Goal: Information Seeking & Learning: Learn about a topic

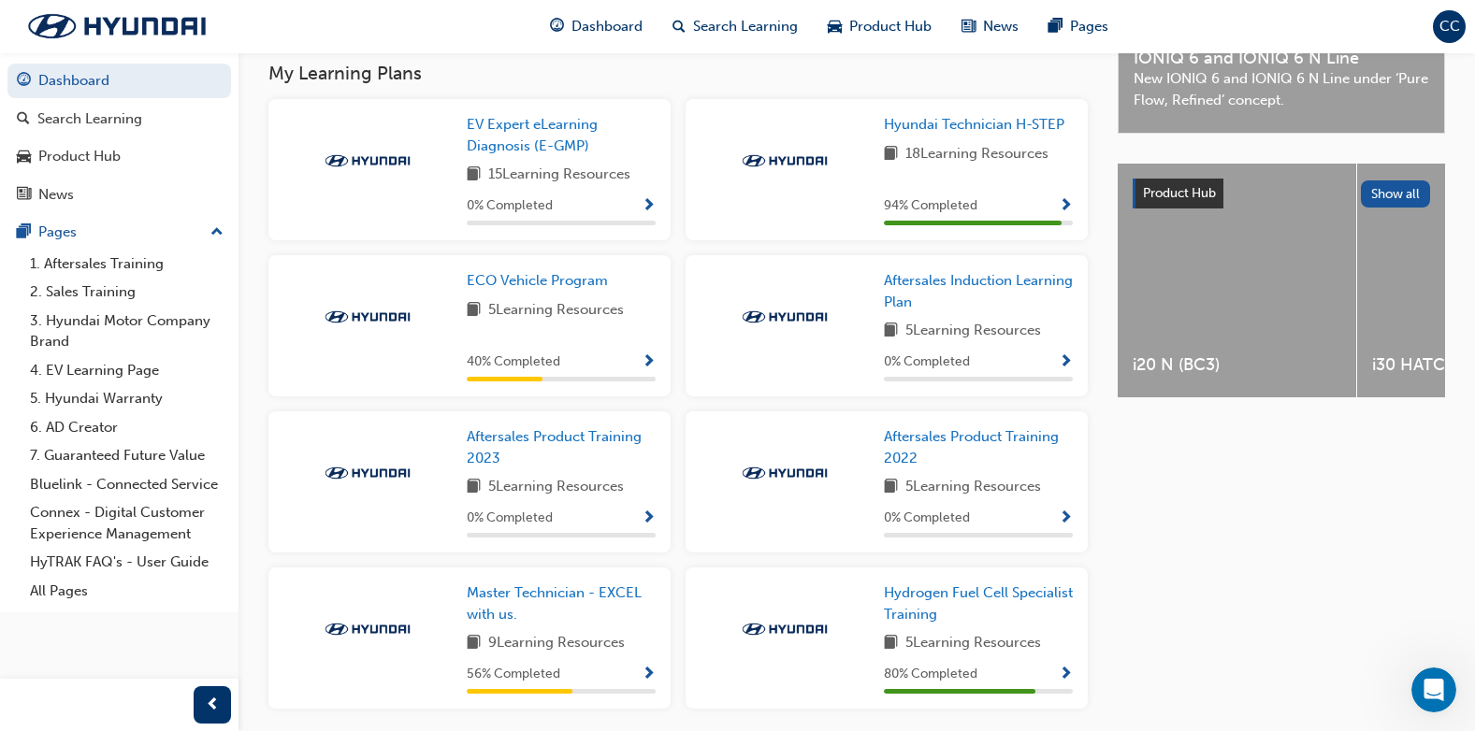
scroll to position [608, 0]
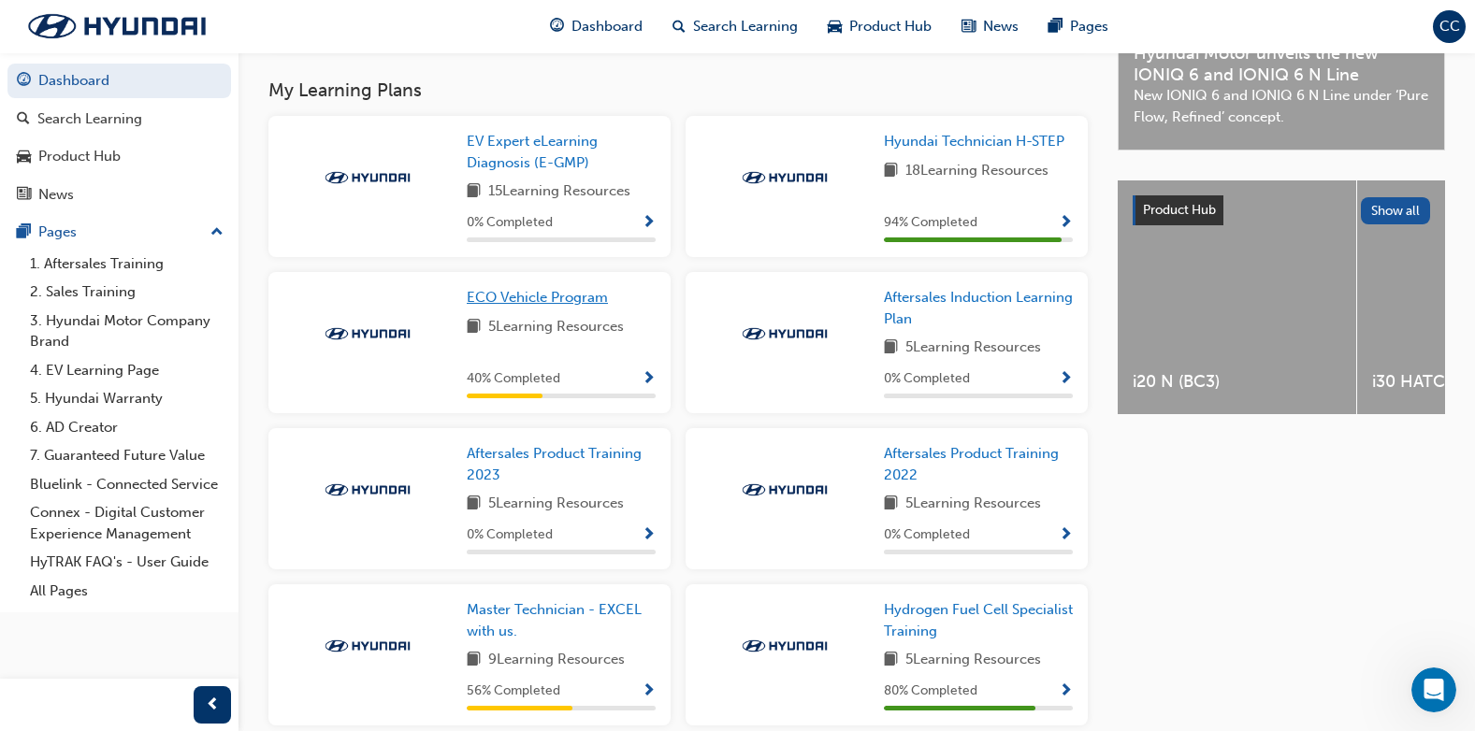
click at [528, 300] on span "ECO Vehicle Program" at bounding box center [537, 297] width 141 height 17
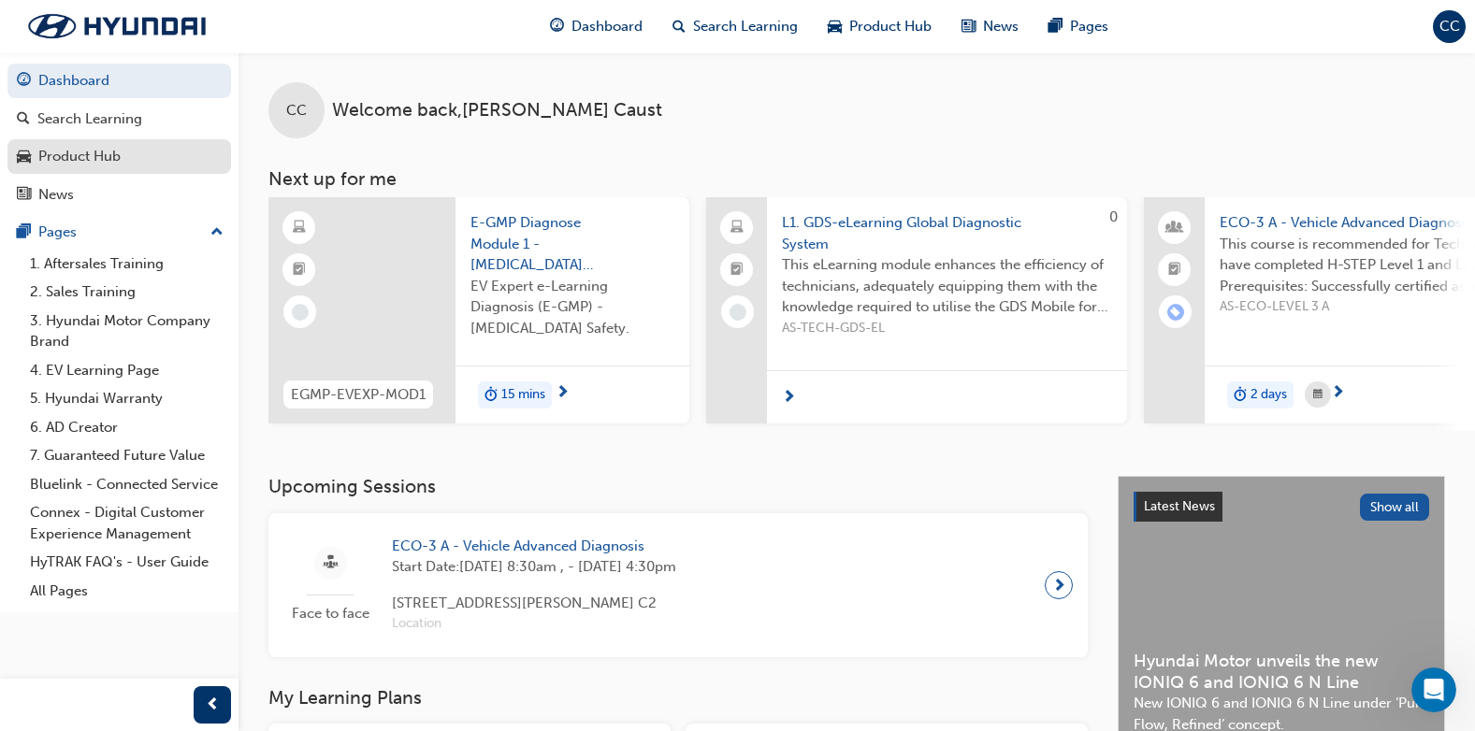
click at [62, 159] on div "Product Hub" at bounding box center [79, 157] width 82 height 22
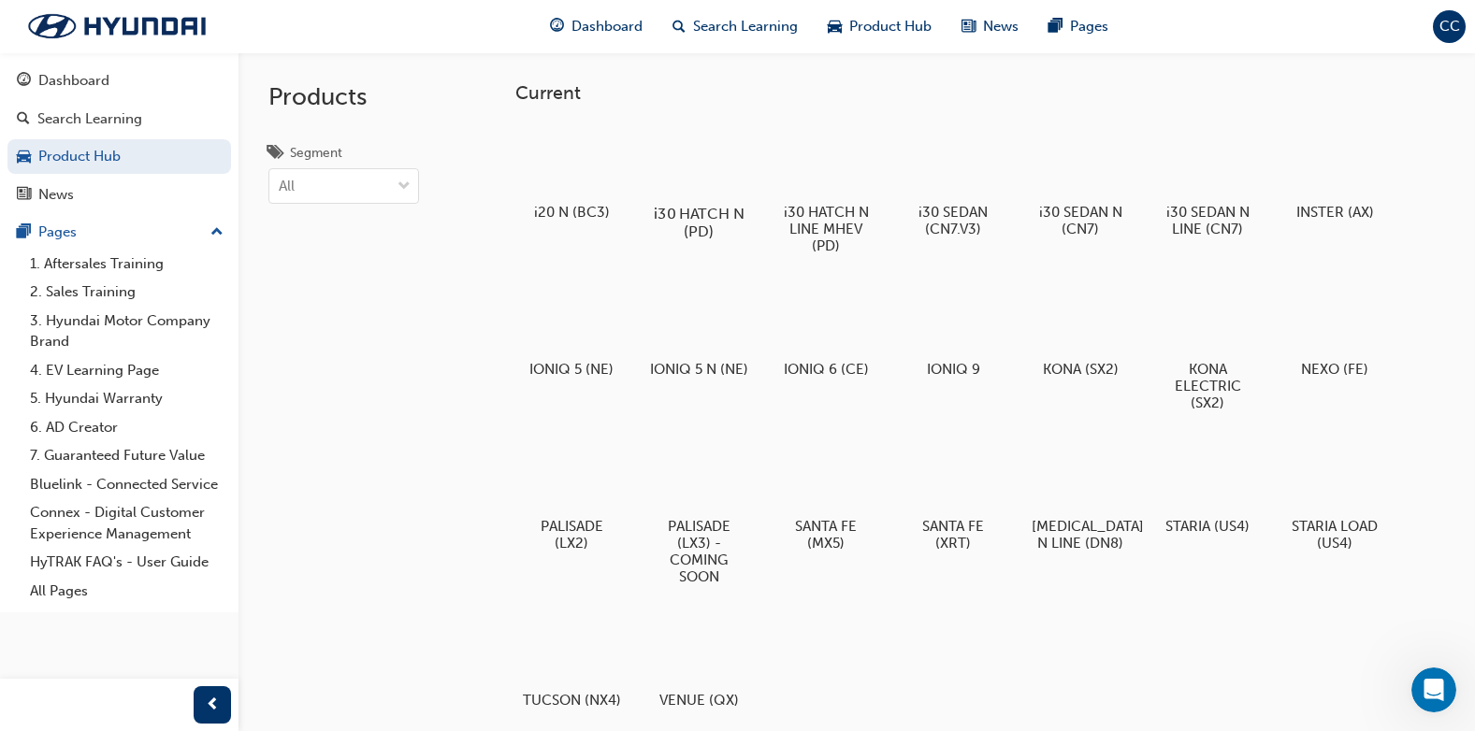
click at [693, 210] on h5 "i30 HATCH N (PD)" at bounding box center [699, 223] width 104 height 36
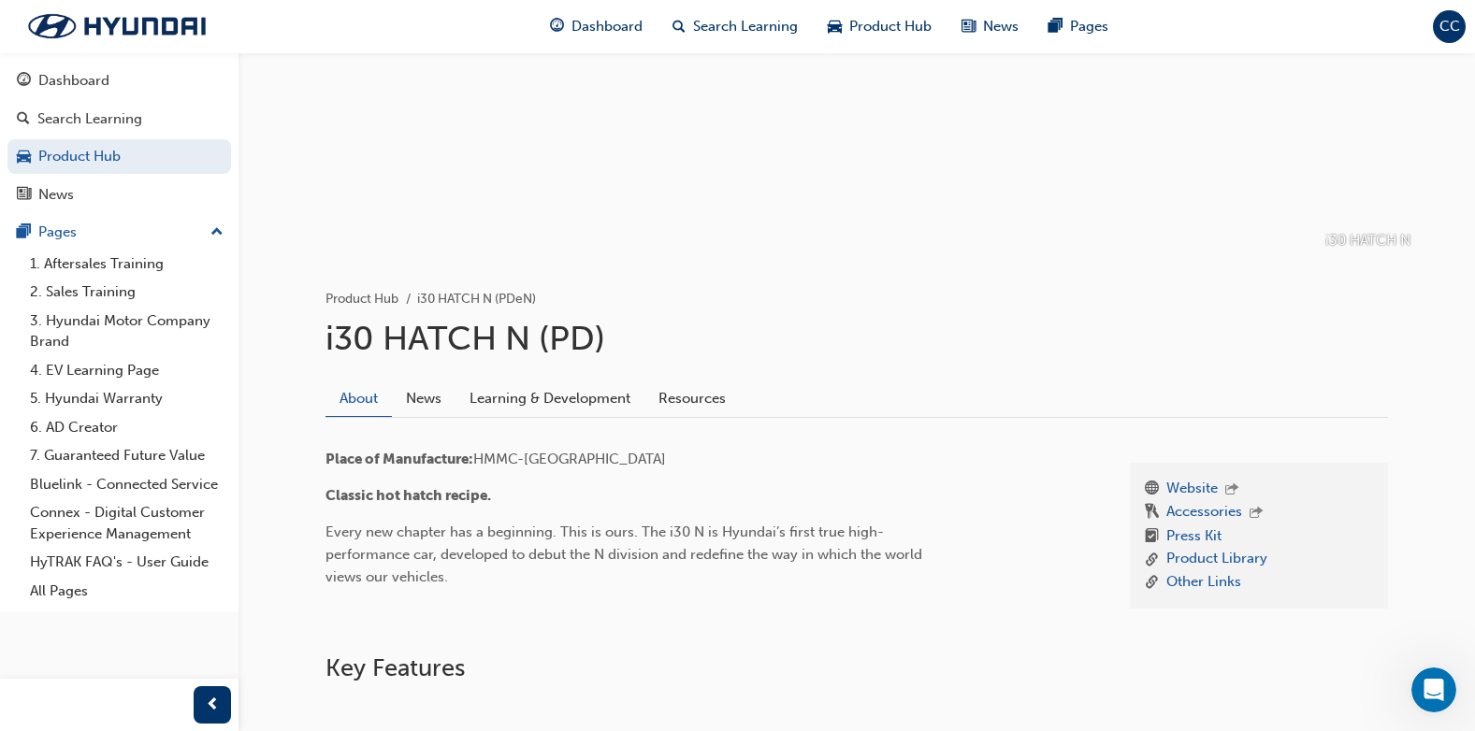
scroll to position [187, 0]
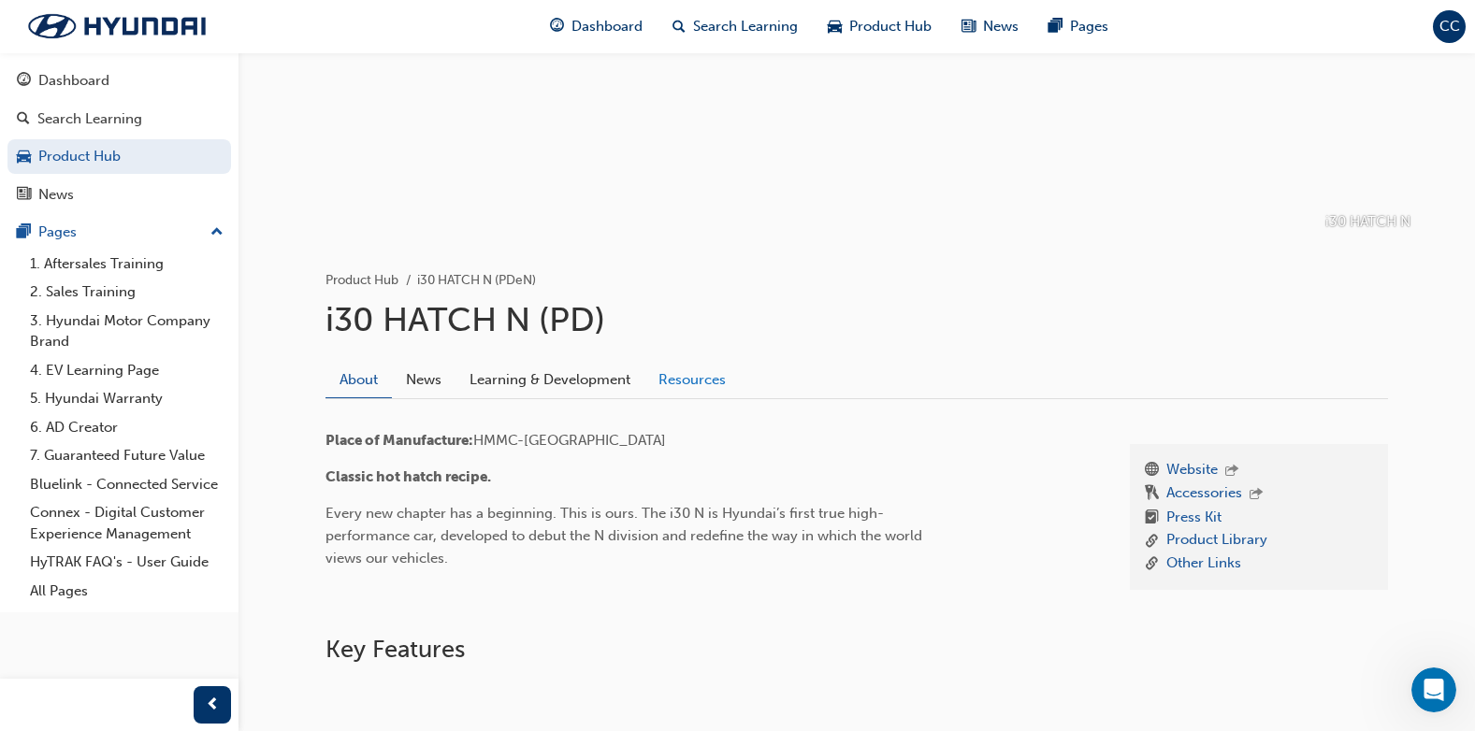
click at [685, 381] on link "Resources" at bounding box center [691, 380] width 95 height 36
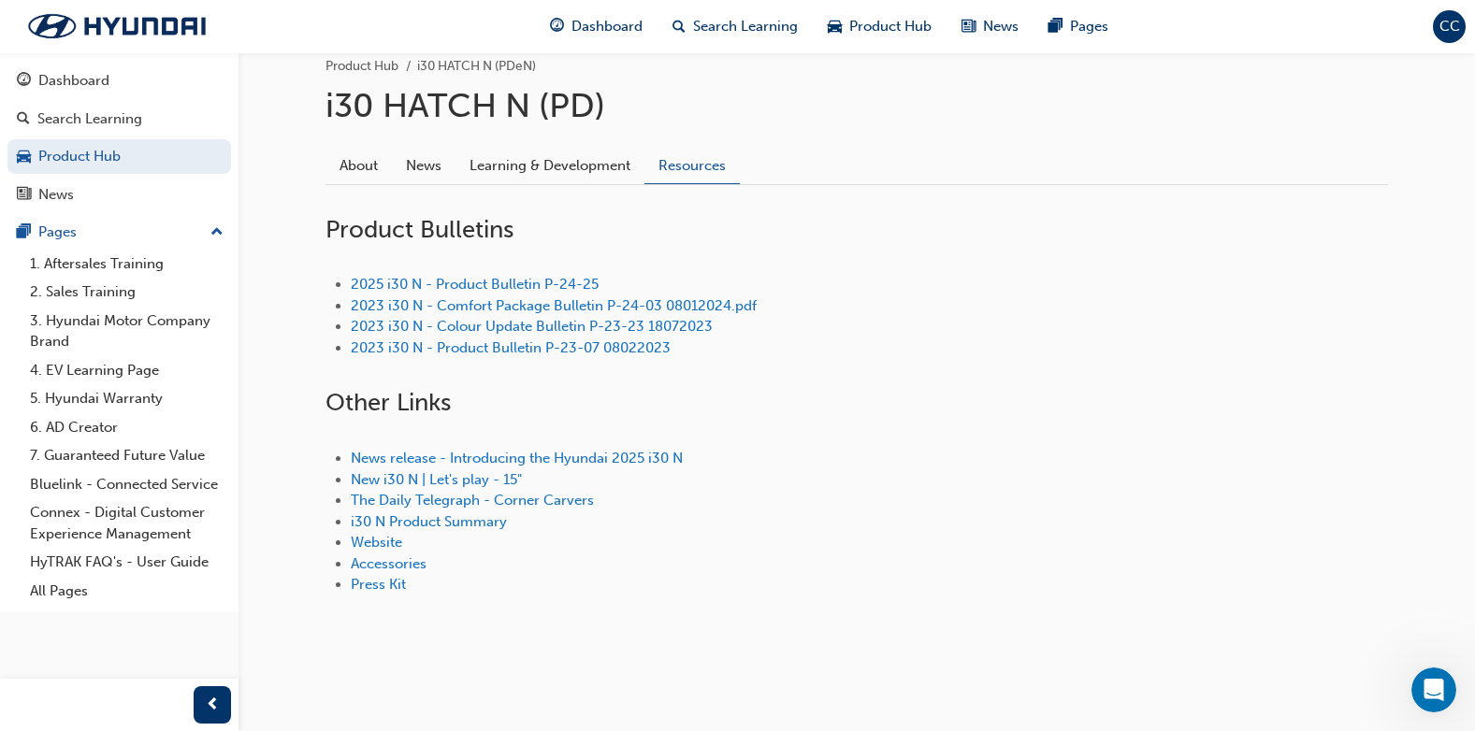
scroll to position [402, 0]
click at [475, 283] on link "2025 i30 N - Product Bulletin P-24-25" at bounding box center [475, 283] width 248 height 17
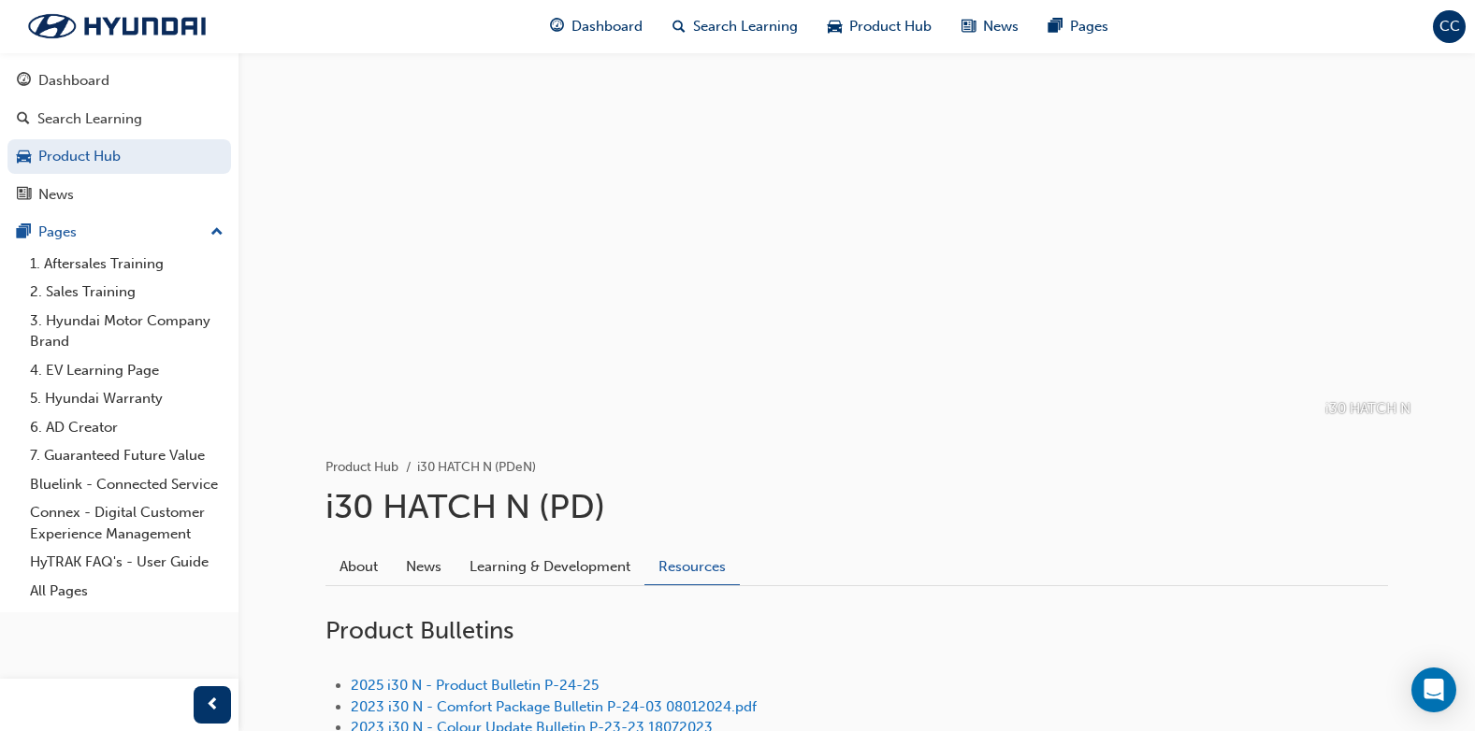
click at [1402, 18] on div "Dashboard Search Learning Product Hub News Pages CC" at bounding box center [737, 26] width 1475 height 53
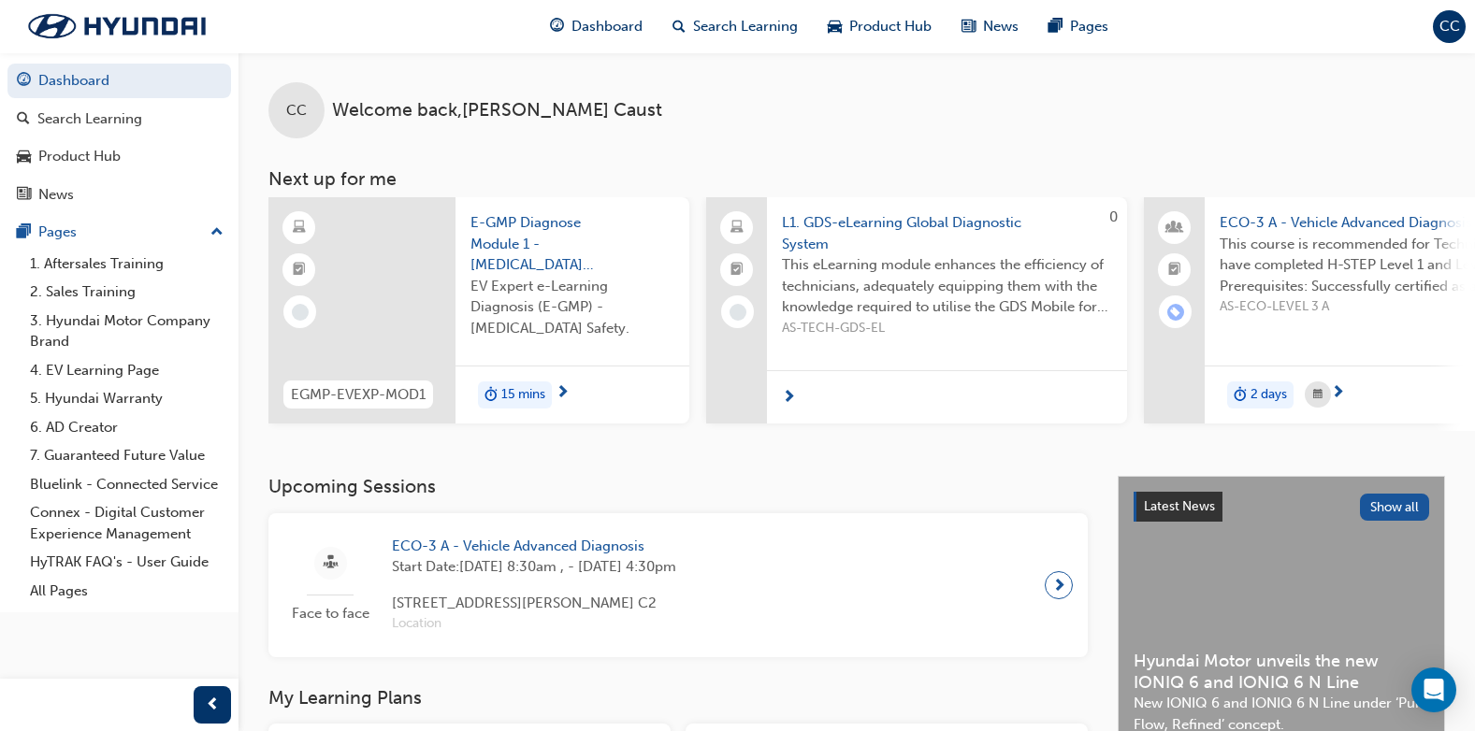
click at [1035, 124] on div "CC Welcome back , [PERSON_NAME]" at bounding box center [856, 95] width 1236 height 86
click at [1447, 26] on span "CC" at bounding box center [1449, 27] width 21 height 22
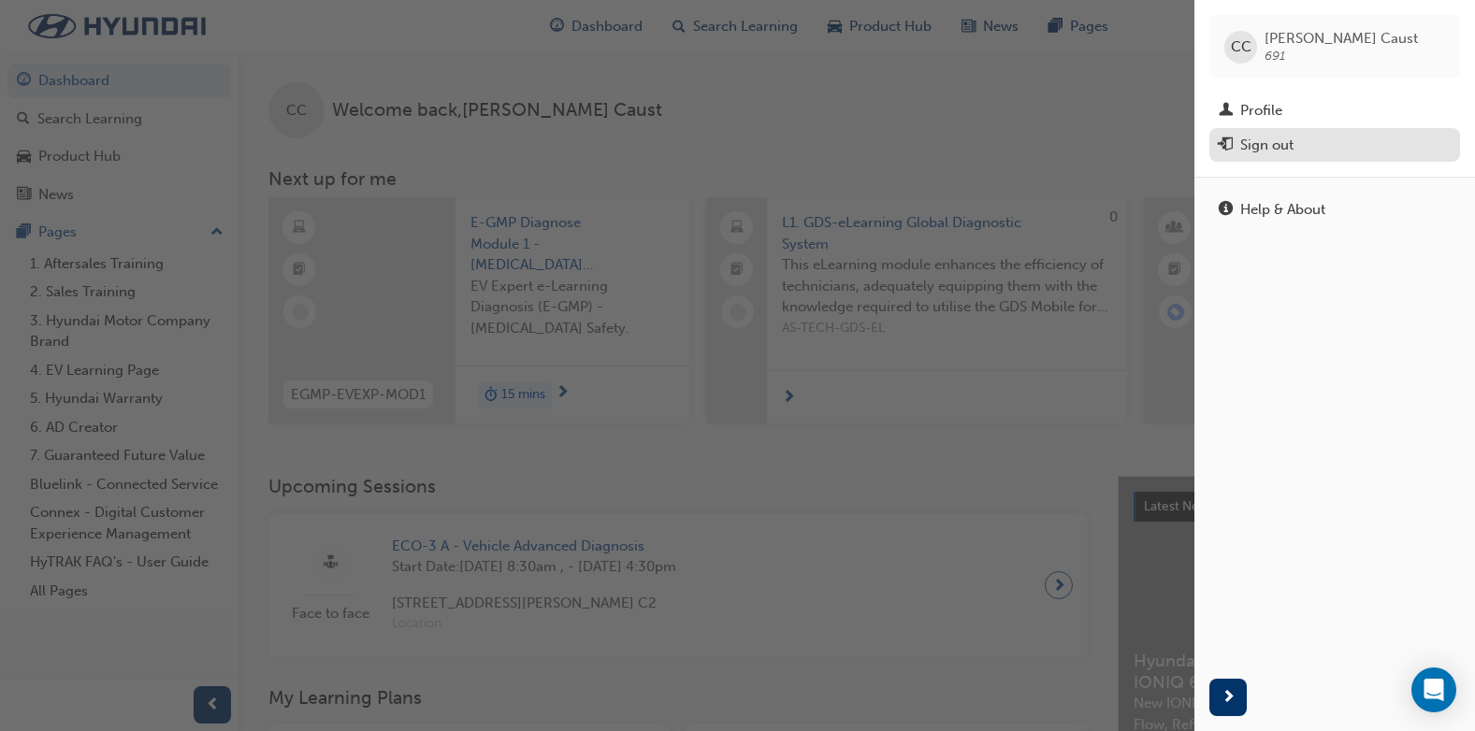
click at [1242, 145] on div "Sign out" at bounding box center [1266, 146] width 53 height 22
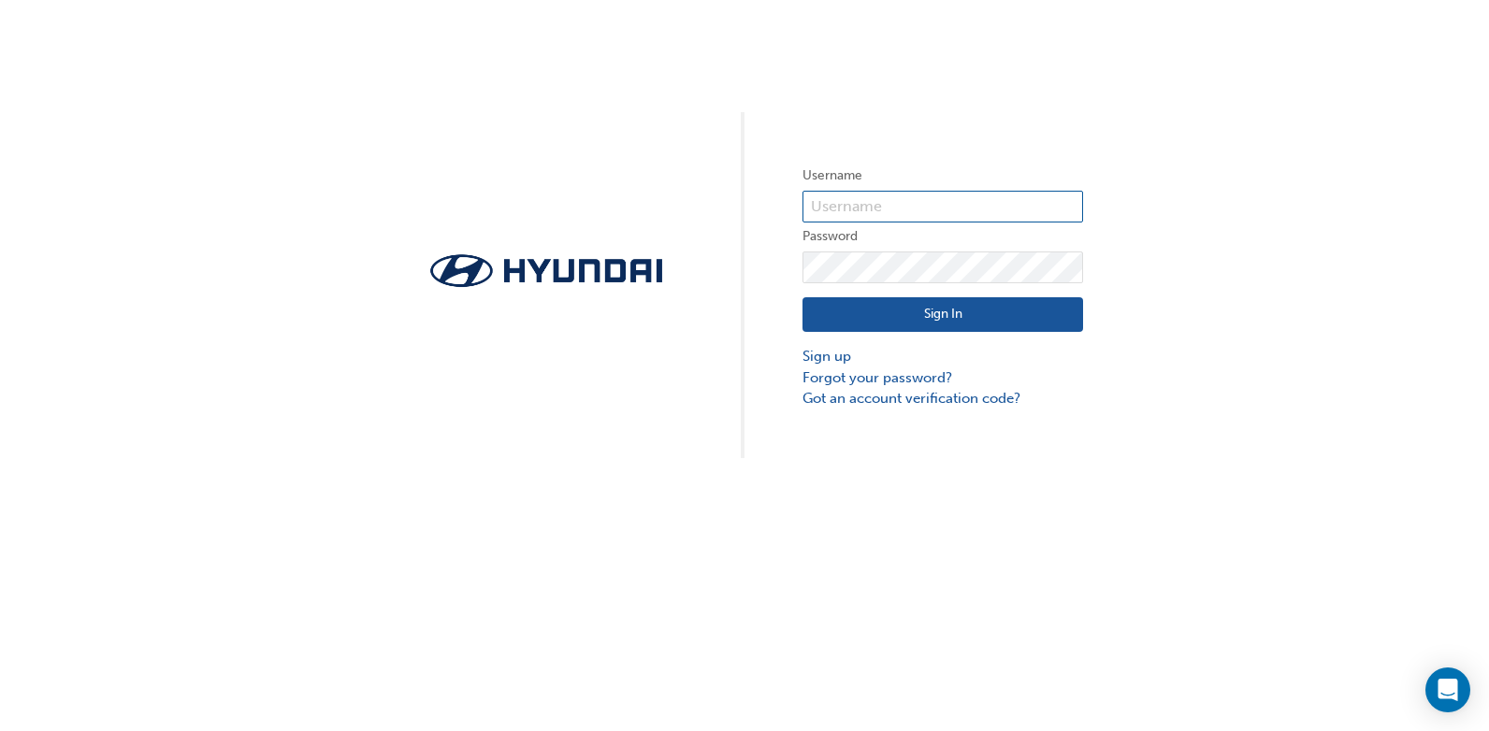
type input "691"
click at [1002, 82] on div "Username 691 Password Sign In Sign up Forgot your password? Got an account veri…" at bounding box center [744, 229] width 1489 height 458
click at [935, 309] on button "Sign In" at bounding box center [942, 315] width 281 height 36
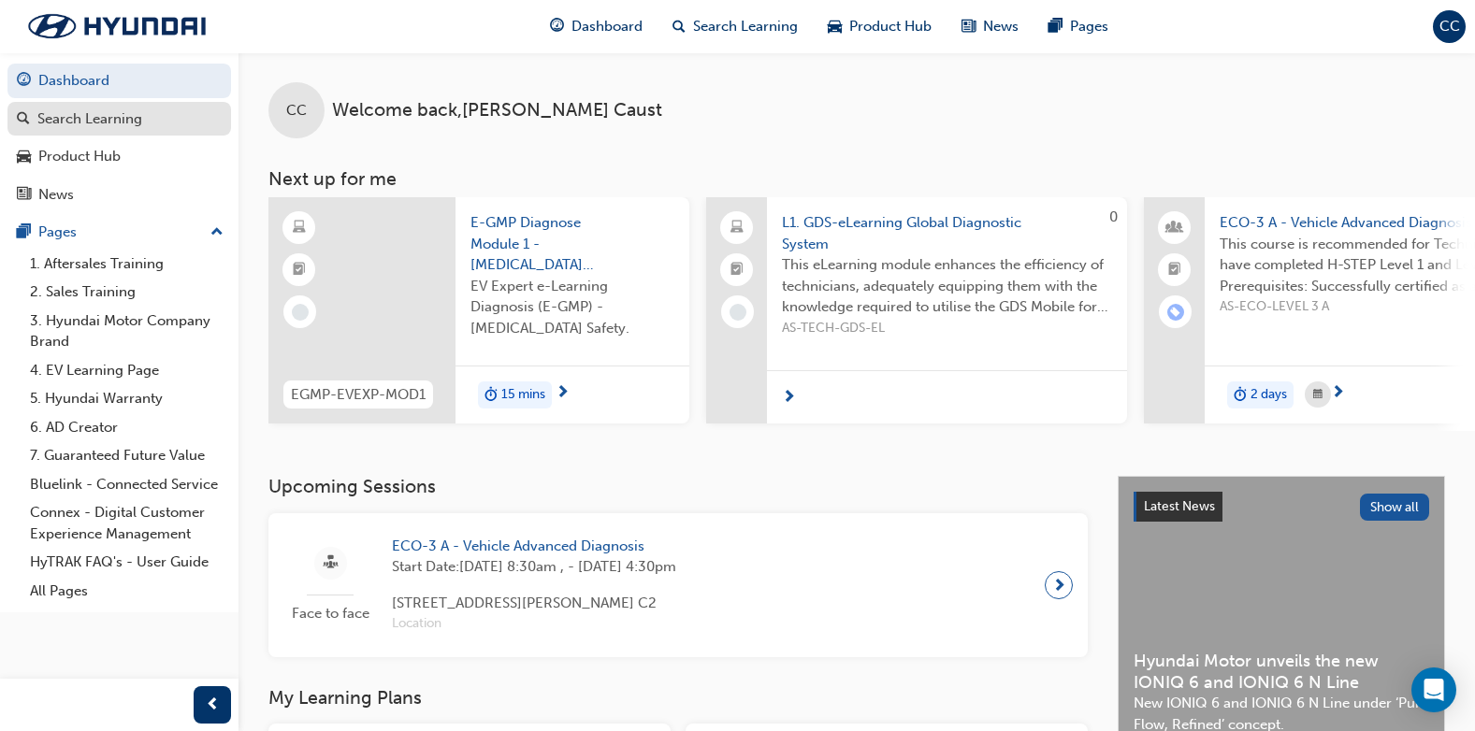
click at [74, 121] on div "Search Learning" at bounding box center [89, 119] width 105 height 22
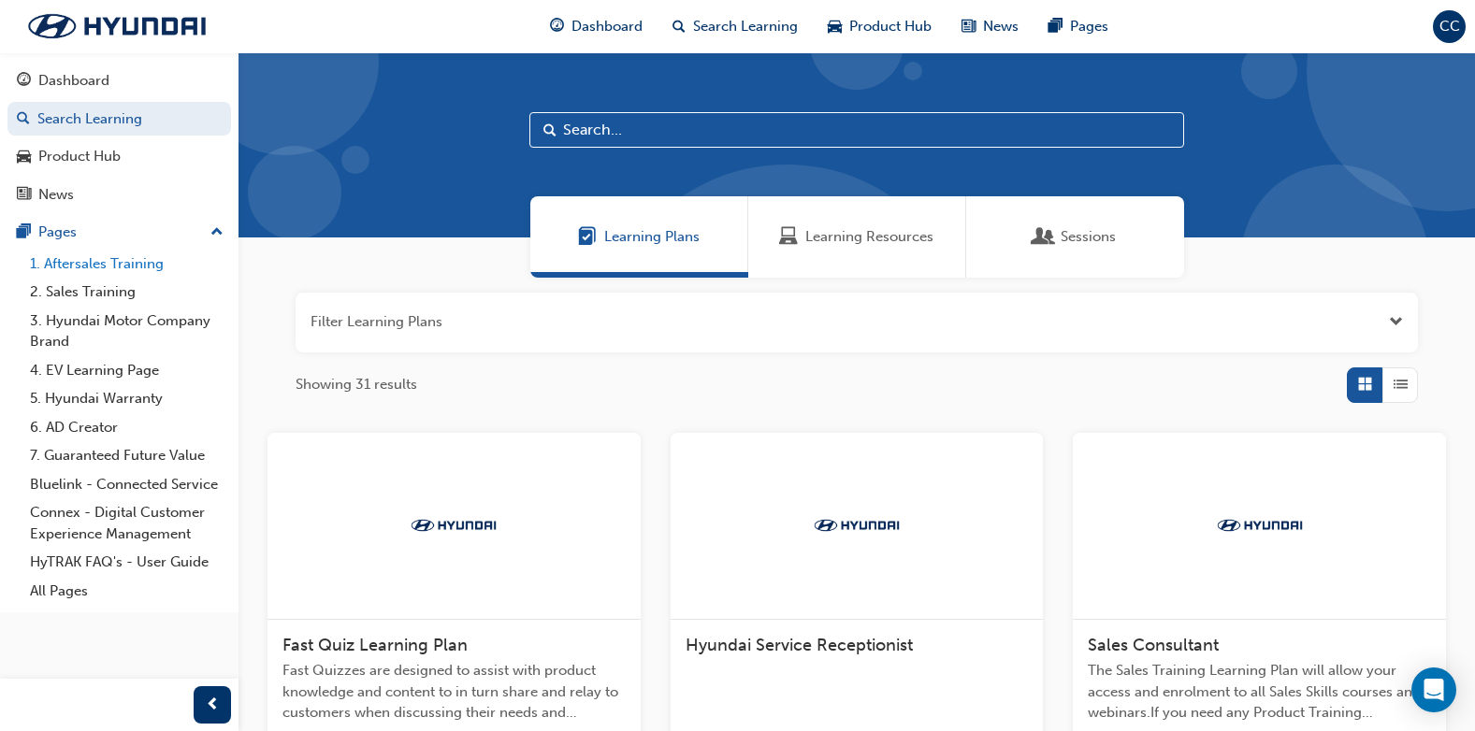
click at [93, 266] on link "1. Aftersales Training" at bounding box center [126, 264] width 209 height 29
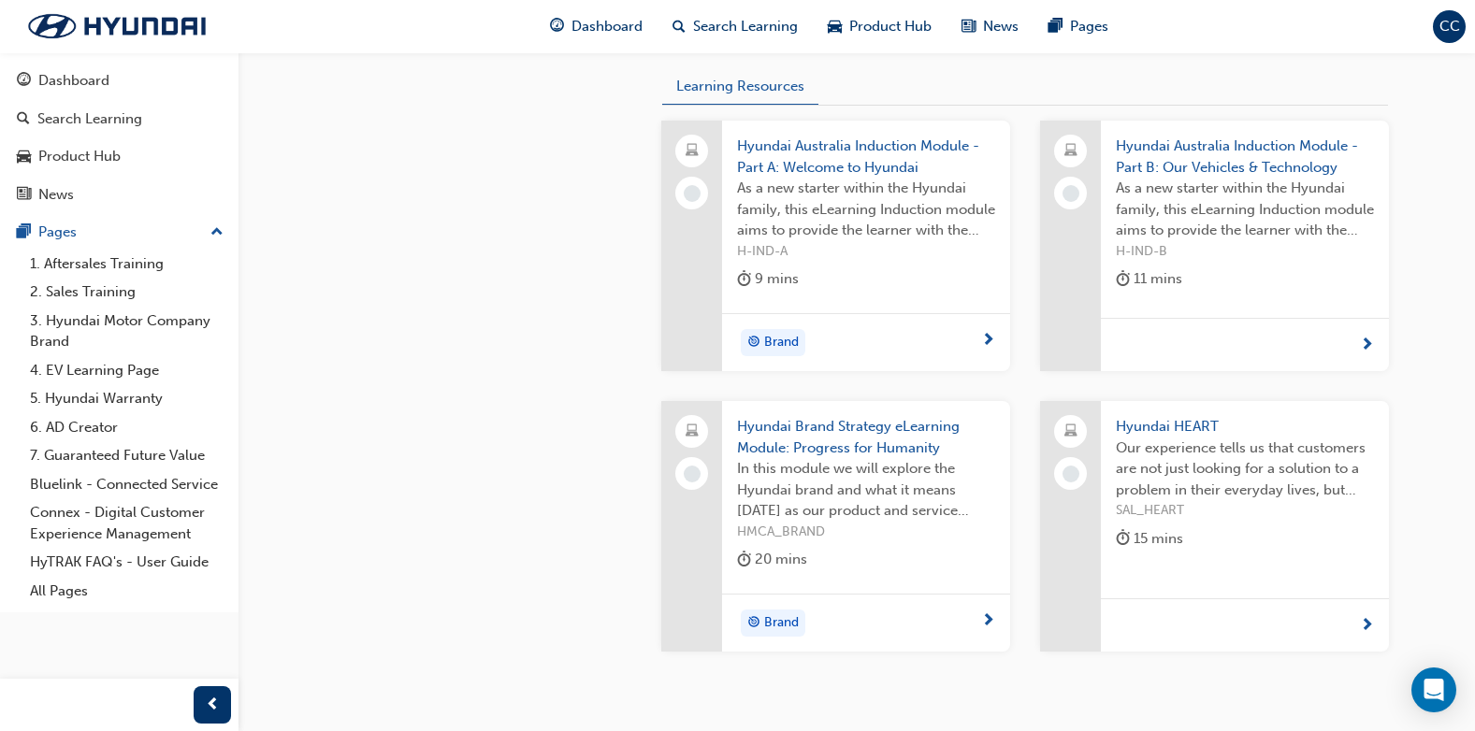
scroll to position [748, 0]
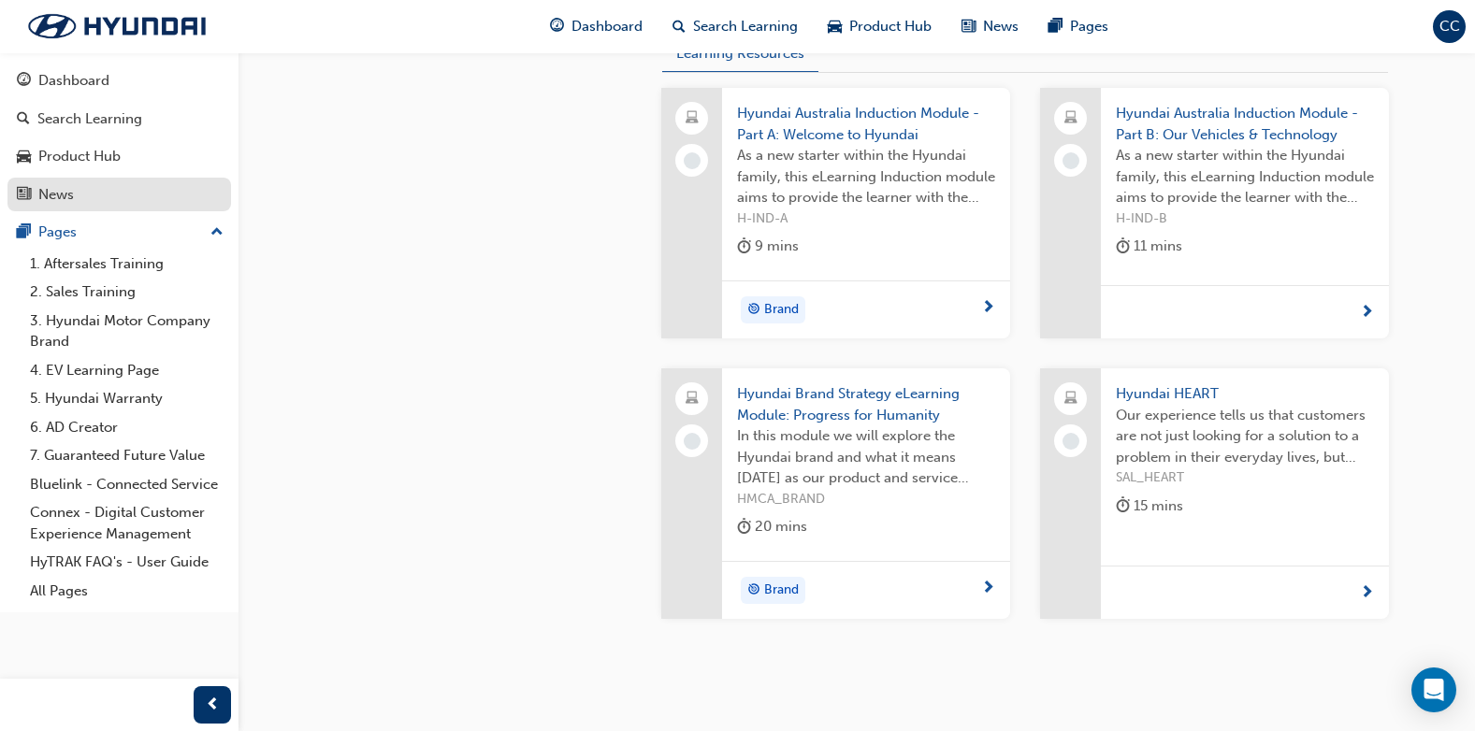
click at [54, 191] on div "News" at bounding box center [56, 195] width 36 height 22
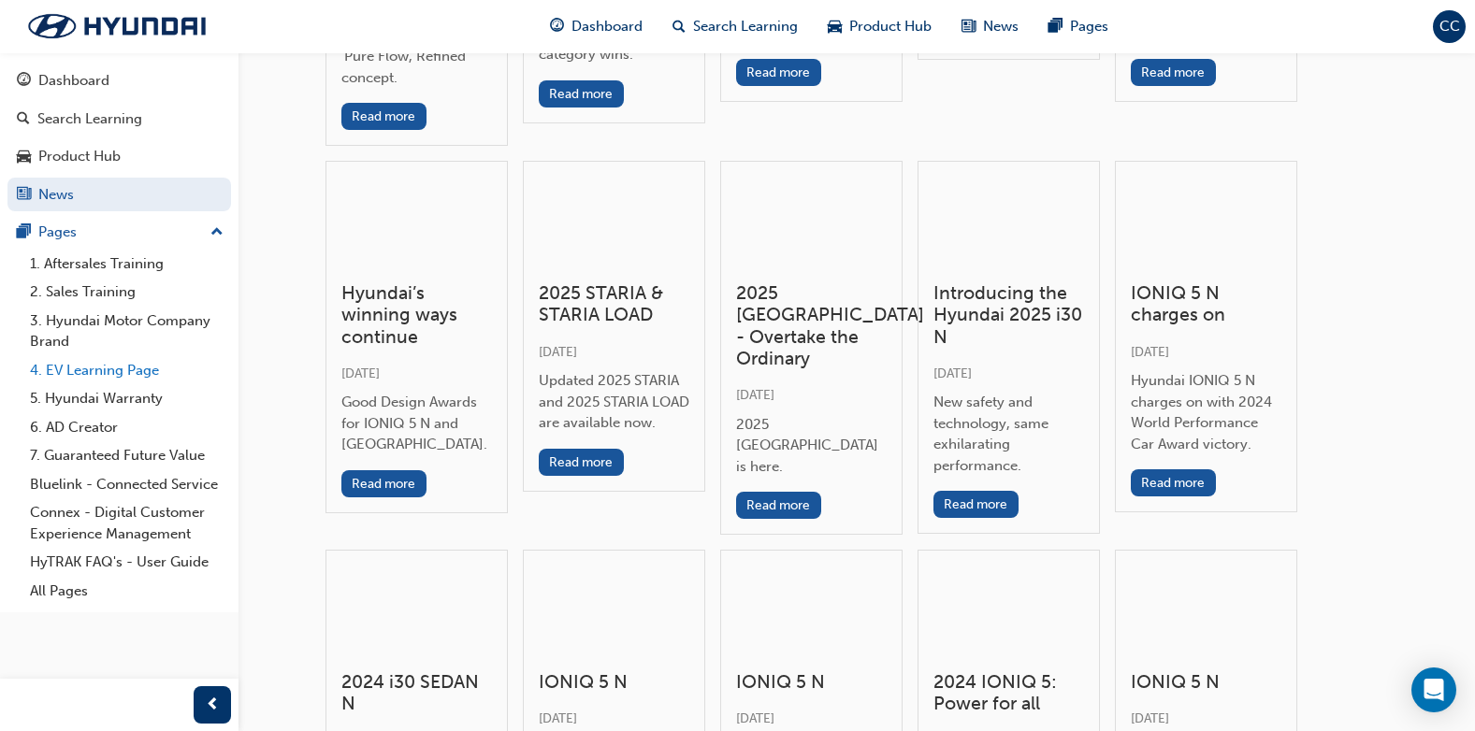
scroll to position [374, 0]
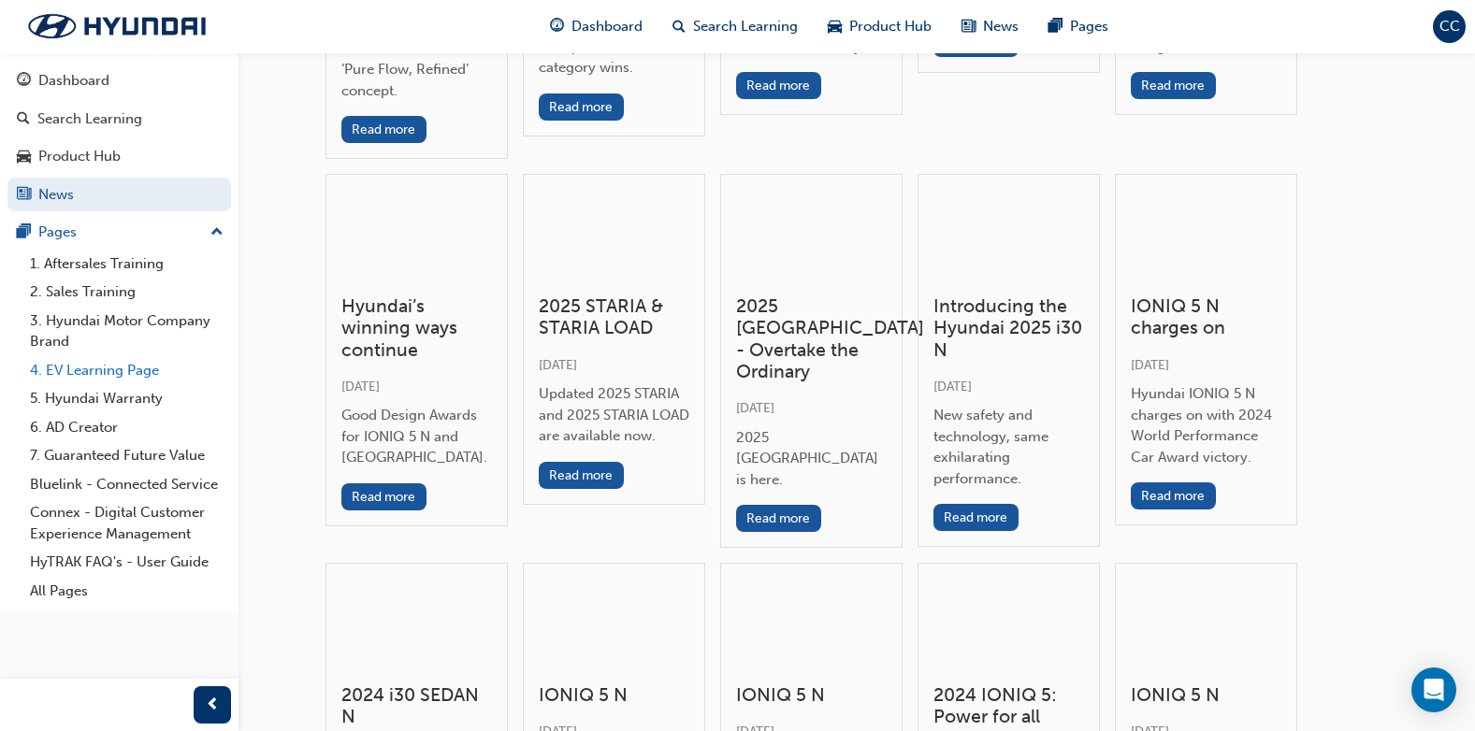
click at [80, 369] on link "4. EV Learning Page" at bounding box center [126, 370] width 209 height 29
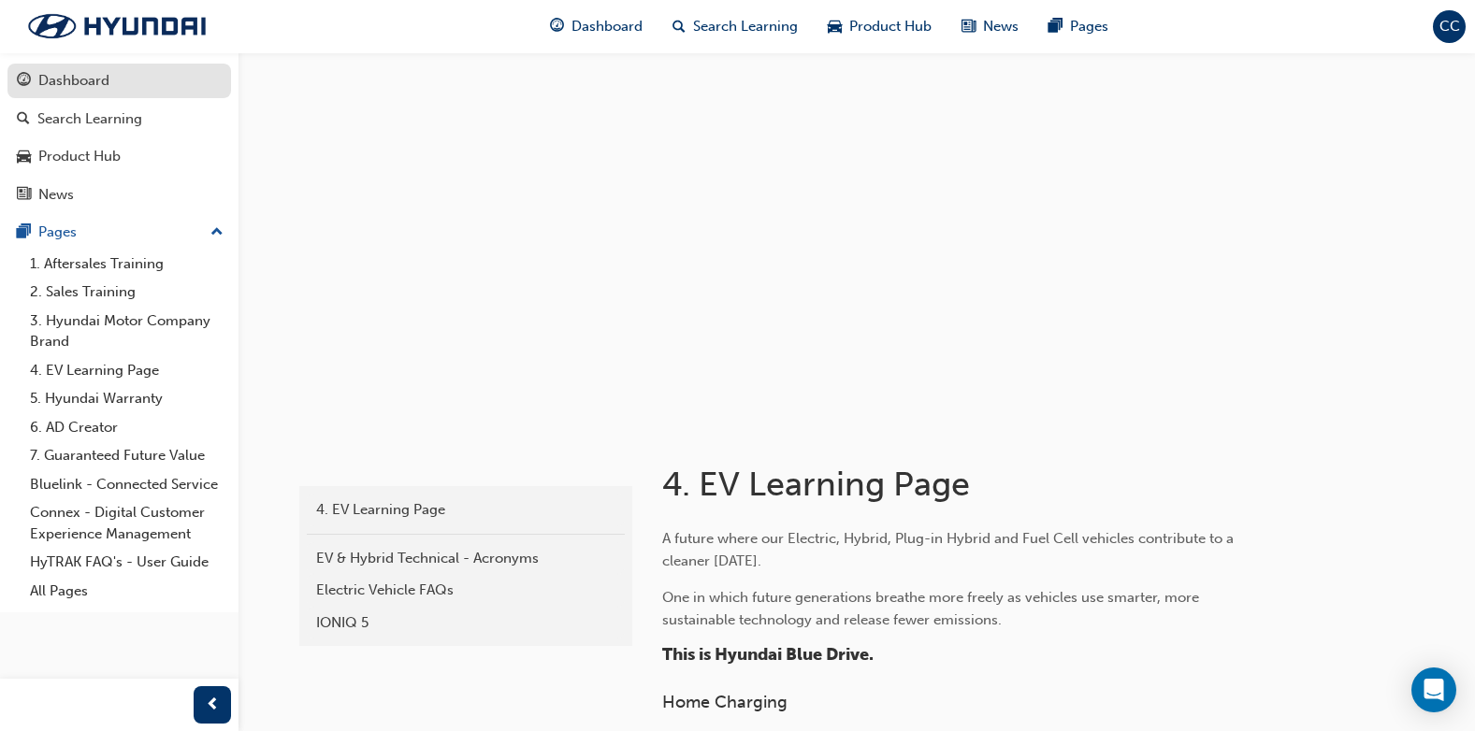
click at [75, 80] on div "Dashboard" at bounding box center [73, 81] width 71 height 22
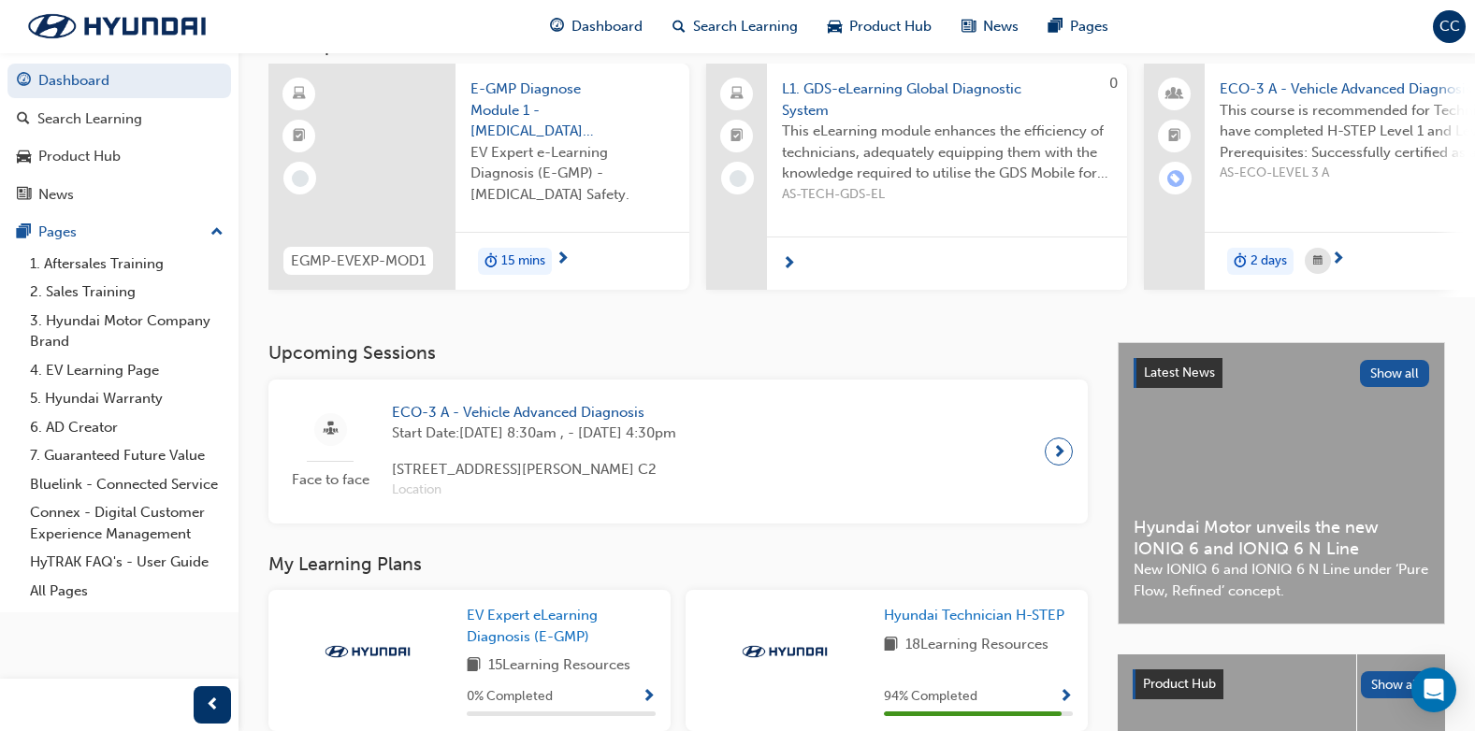
scroll to position [94, 0]
